Goal: Navigation & Orientation: Find specific page/section

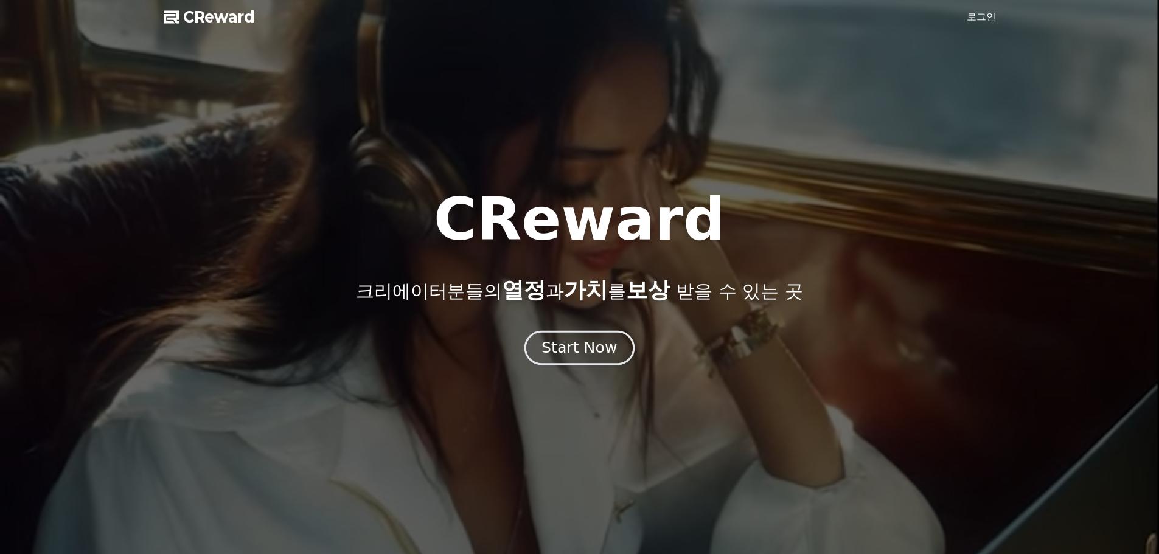
click at [559, 358] on button "Start Now" at bounding box center [579, 347] width 110 height 35
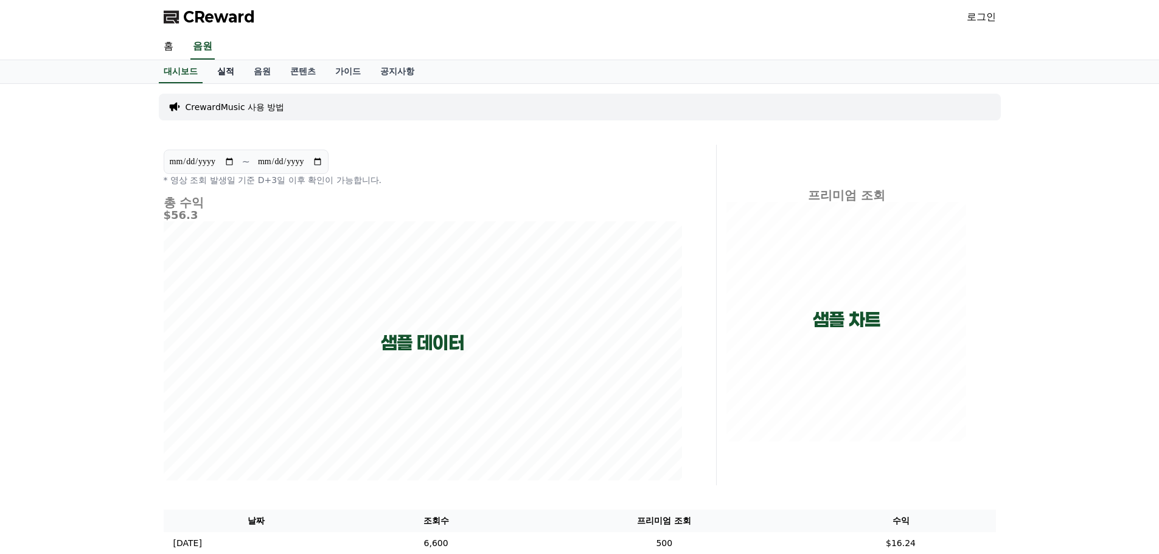
click at [234, 74] on link "실적" at bounding box center [225, 71] width 36 height 23
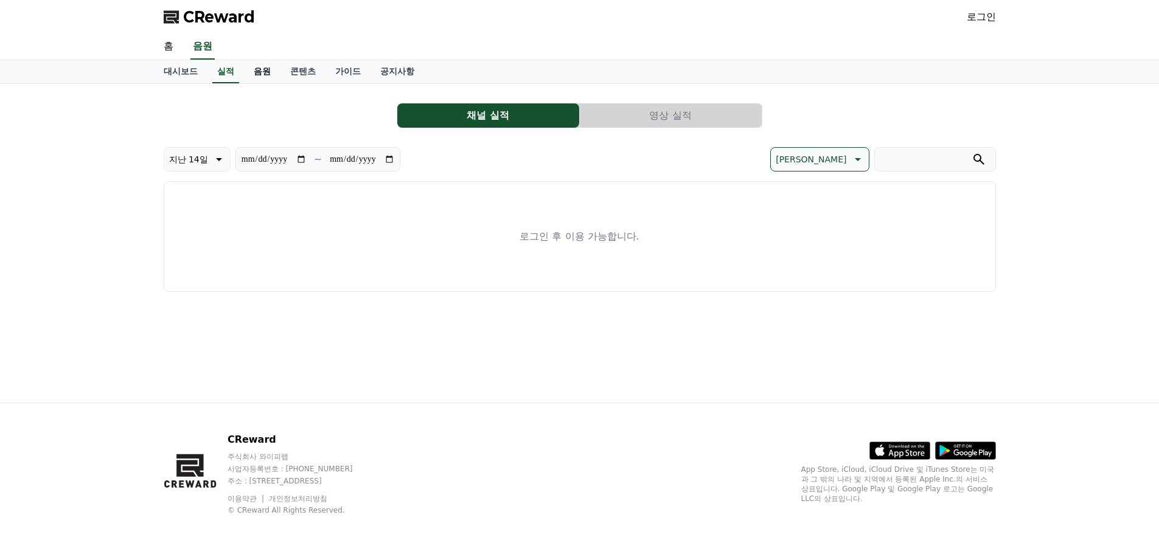
click at [255, 69] on link "음원" at bounding box center [262, 71] width 36 height 23
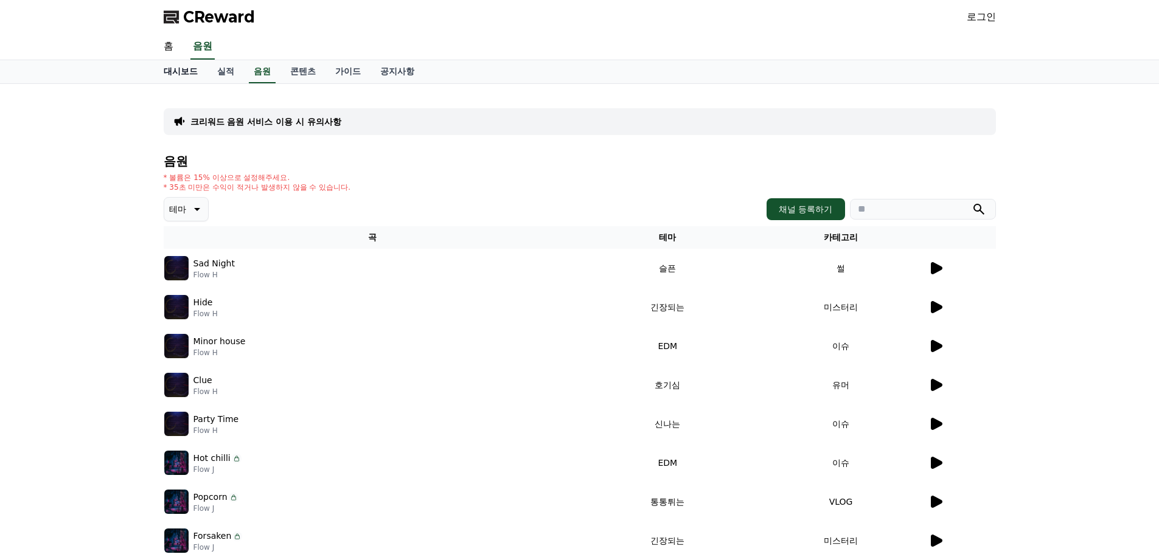
click at [181, 69] on link "대시보드" at bounding box center [181, 71] width 54 height 23
